Goal: Transaction & Acquisition: Obtain resource

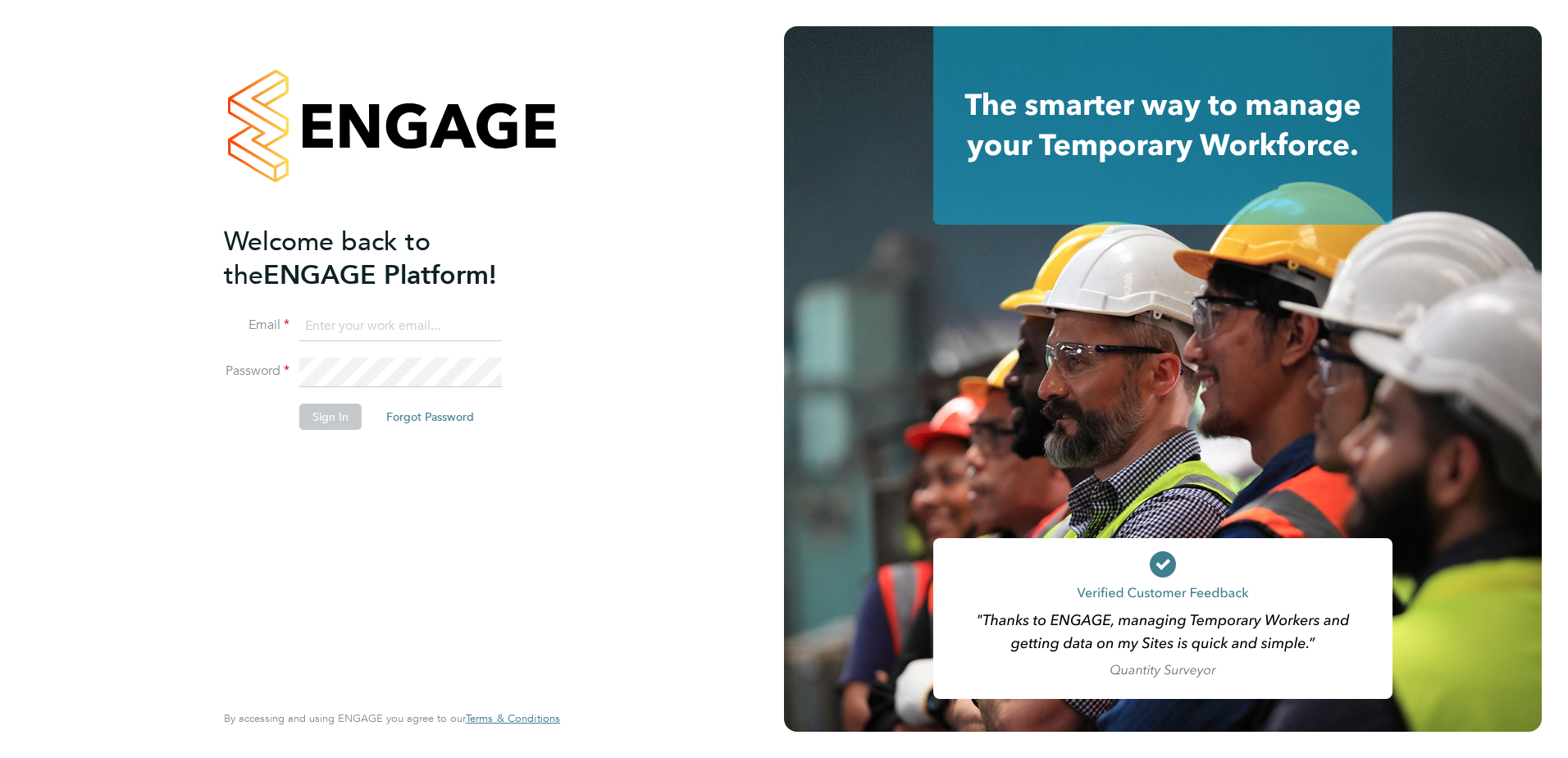
click at [340, 331] on input at bounding box center [400, 326] width 203 height 29
type input "chloe.taquin@thornbaker.co.uk"
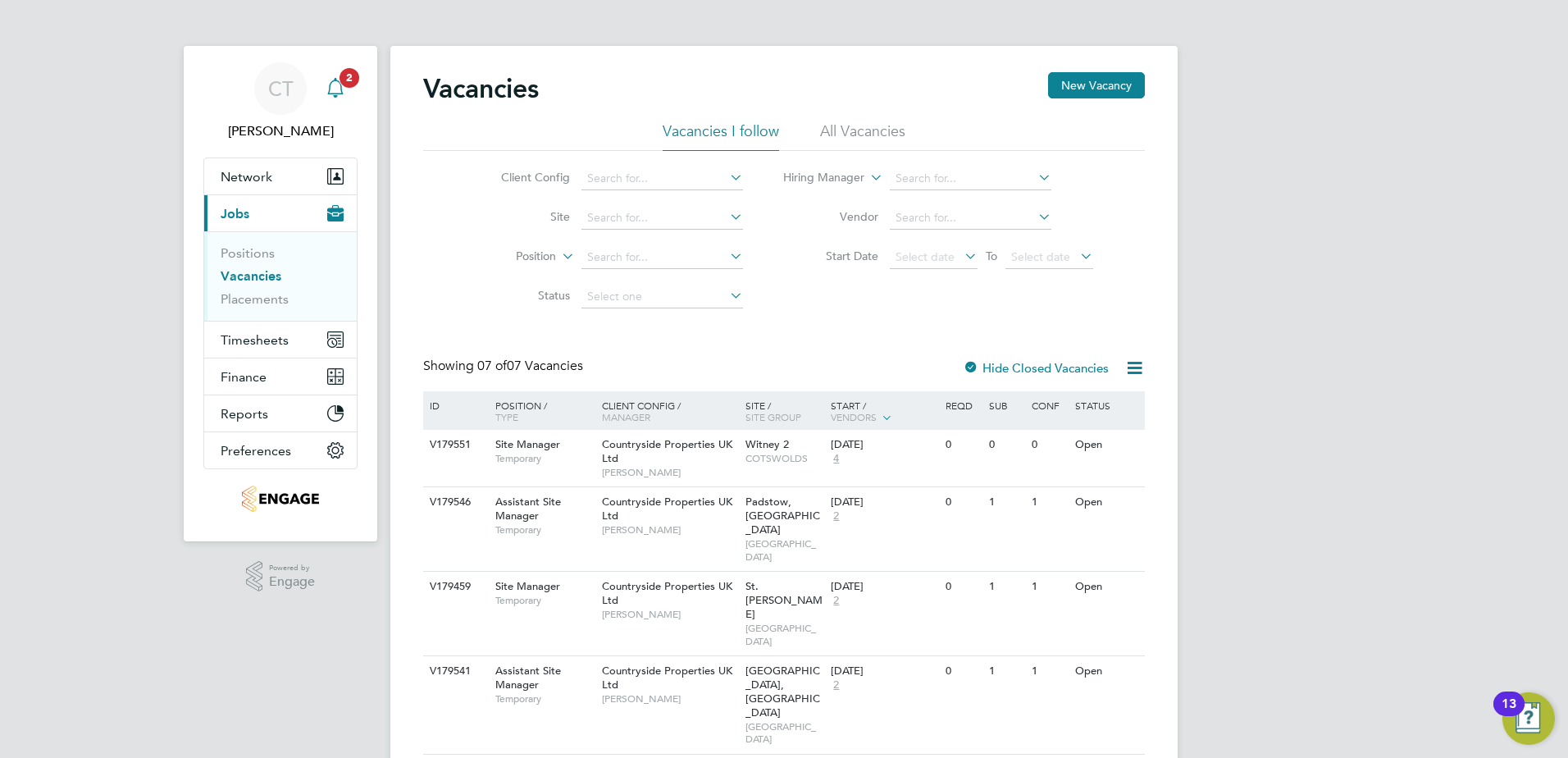
click at [342, 86] on icon "Main navigation" at bounding box center [336, 87] width 19 height 19
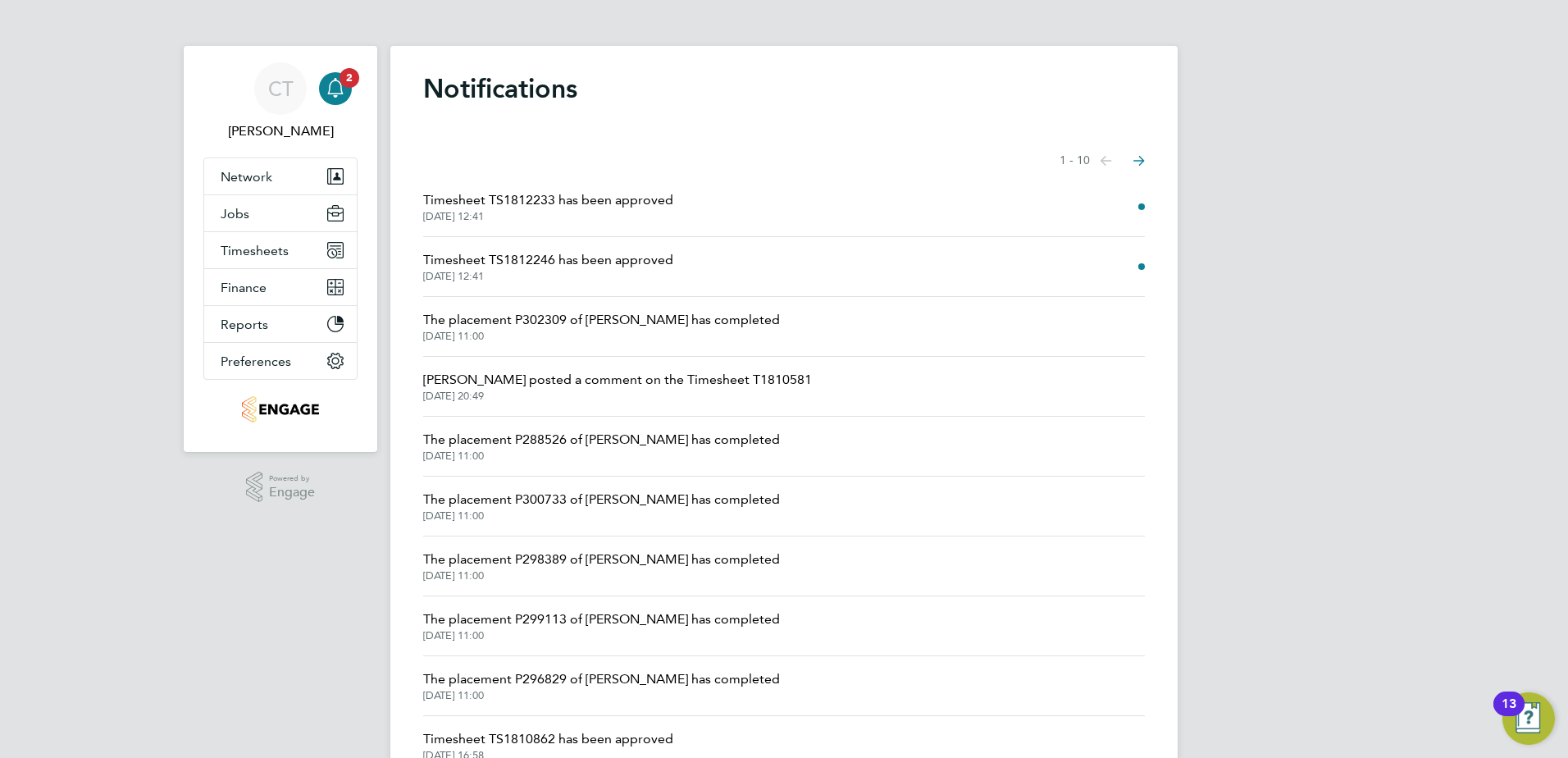
click at [607, 198] on span "Timesheet TS1812233 has been approved" at bounding box center [548, 200] width 250 height 19
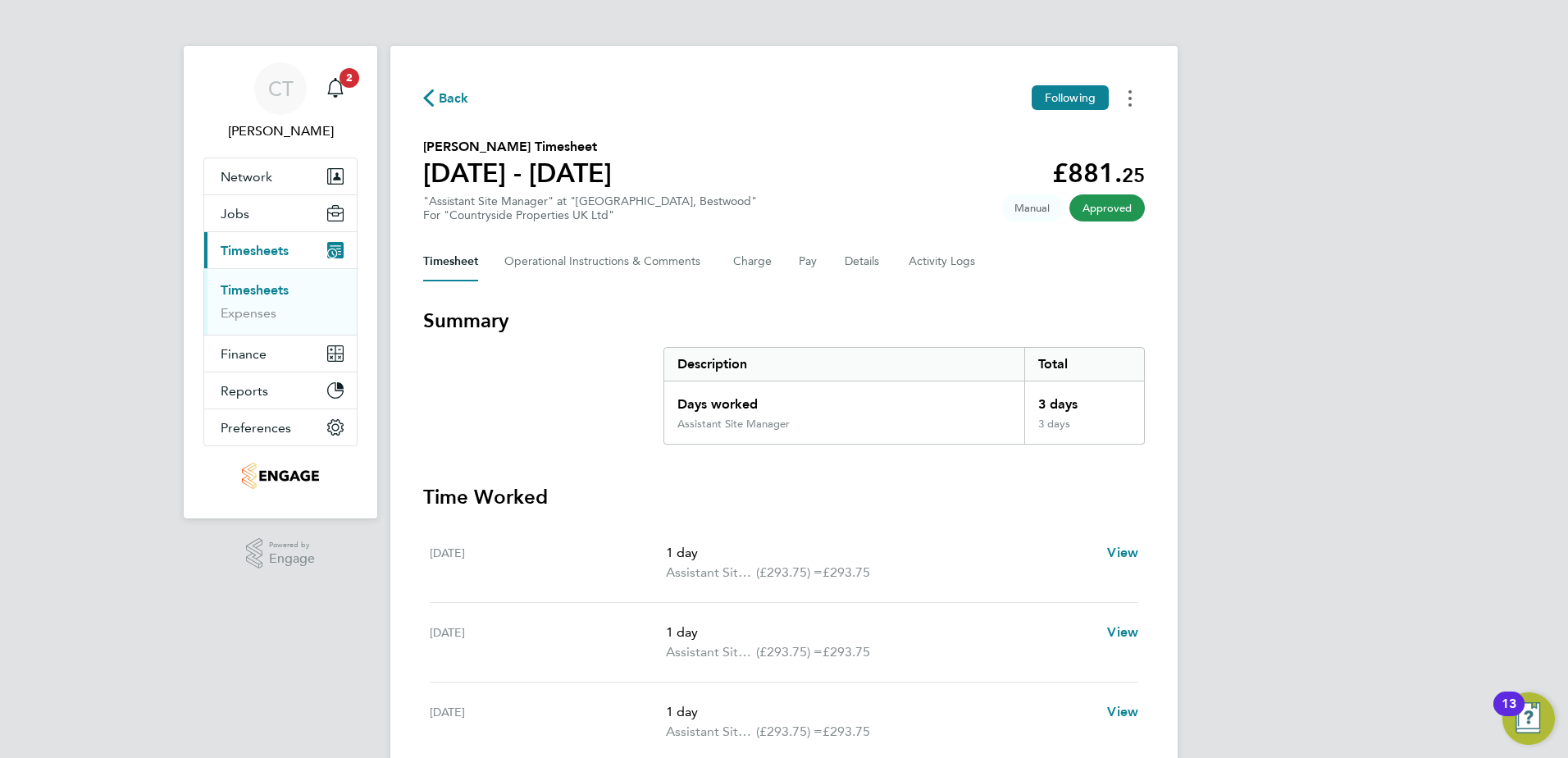
click at [1136, 99] on button "Timesheets Menu" at bounding box center [1130, 98] width 29 height 25
click at [1082, 130] on link "Download timesheet" at bounding box center [1046, 135] width 197 height 33
click at [334, 78] on div "Main navigation" at bounding box center [336, 88] width 33 height 33
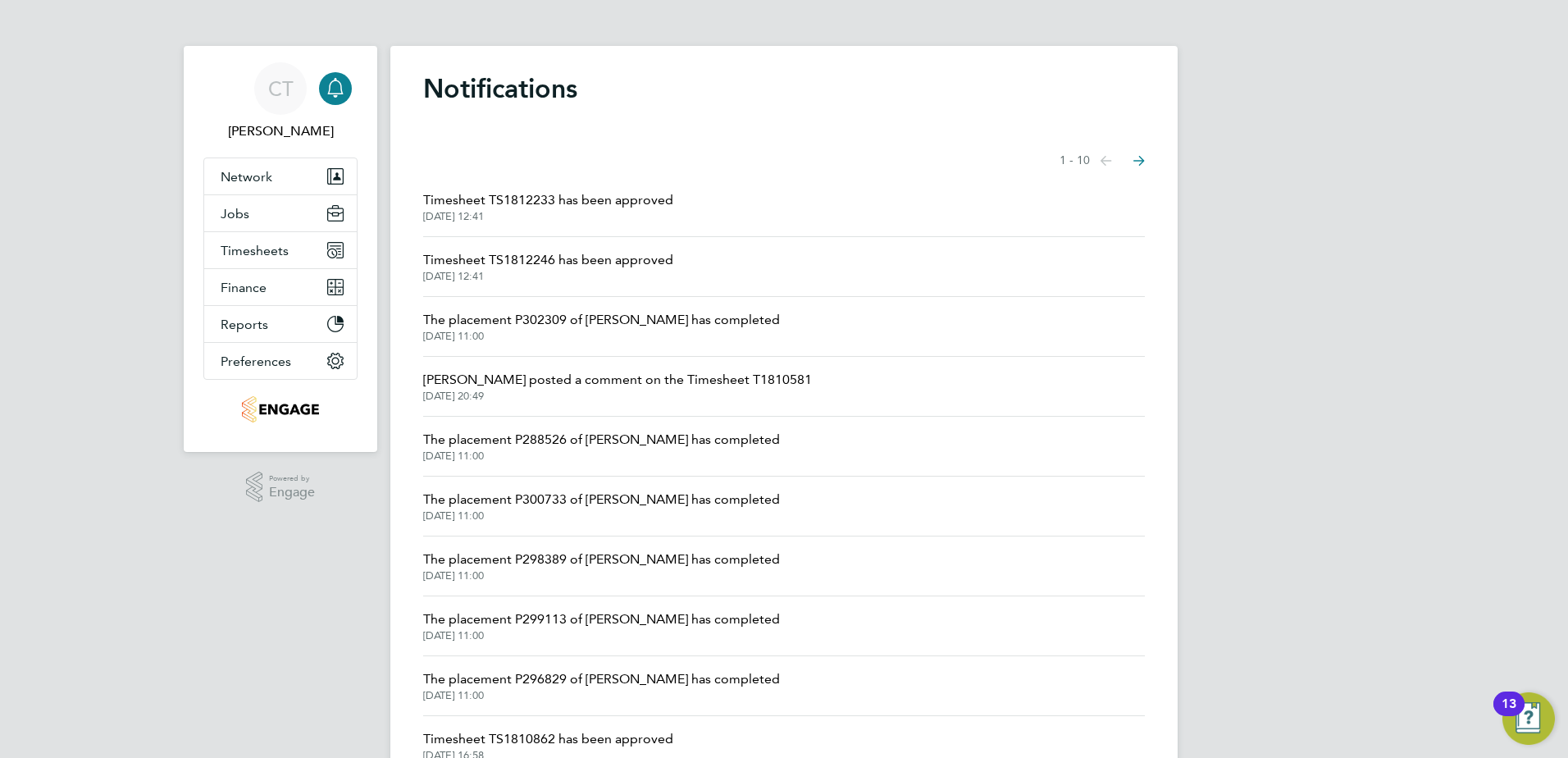
click at [511, 268] on span "Timesheet TS1812246 has been approved" at bounding box center [548, 260] width 250 height 19
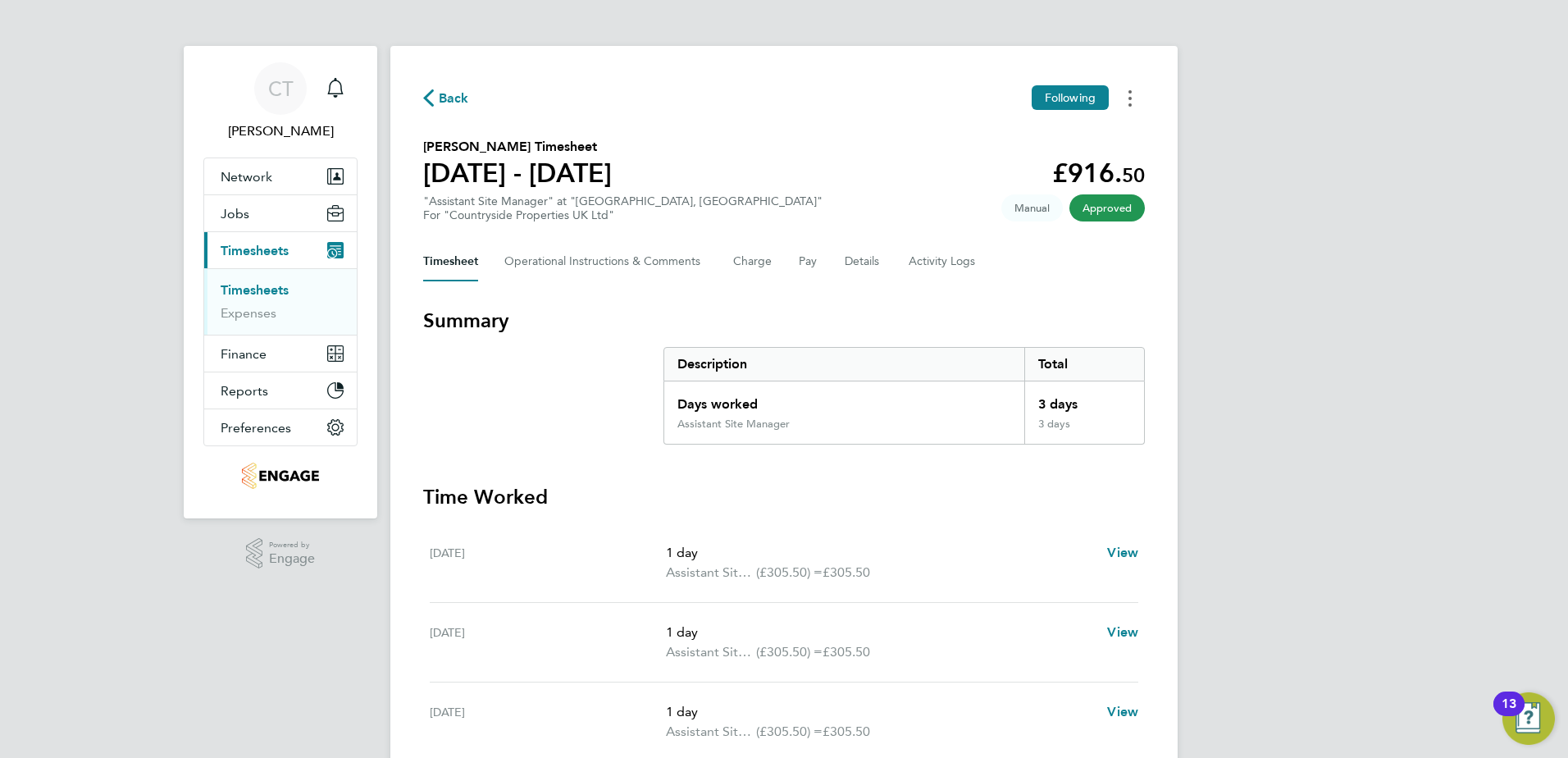
click at [1128, 106] on button "Timesheets Menu" at bounding box center [1130, 98] width 29 height 25
click at [1068, 143] on link "Download timesheet" at bounding box center [1046, 135] width 197 height 33
